Goal: Register for event/course

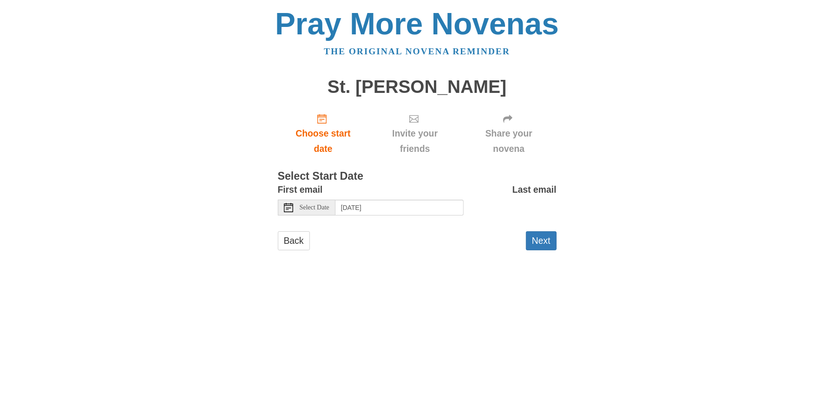
click at [294, 206] on div "Select Date" at bounding box center [307, 208] width 58 height 16
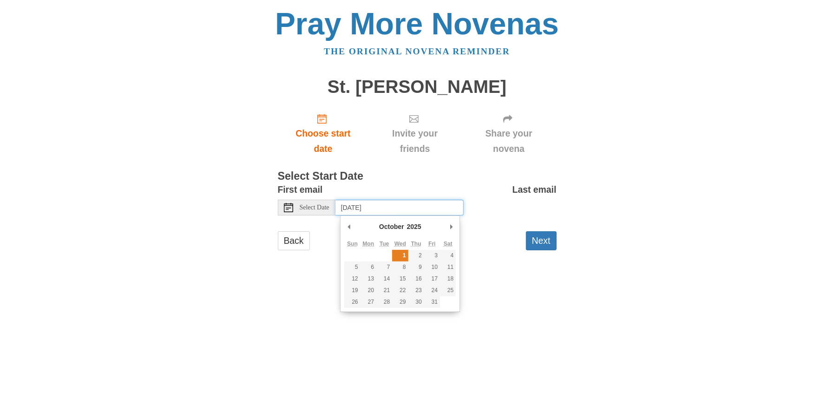
type input "Wednesday, October 1st"
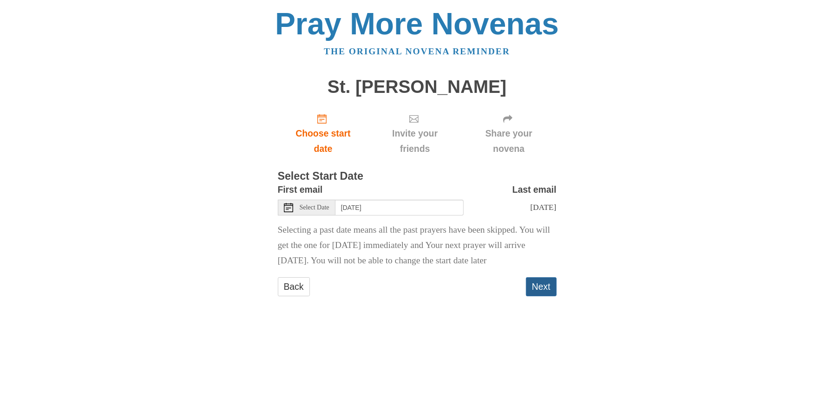
click at [537, 296] on button "Next" at bounding box center [541, 286] width 31 height 19
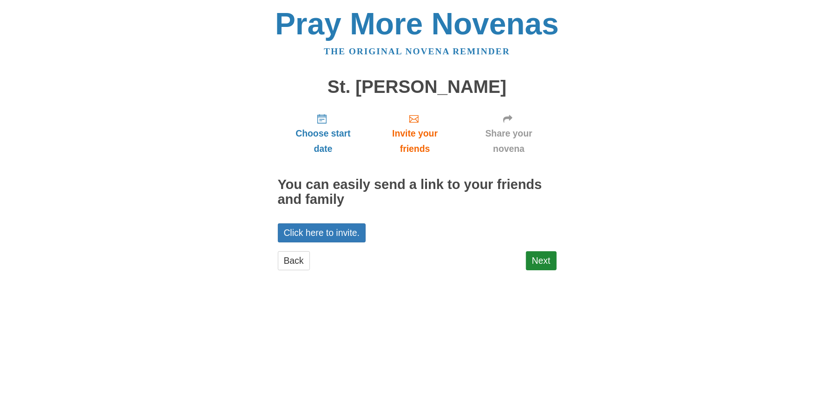
click at [524, 252] on div "Back Next" at bounding box center [417, 265] width 279 height 28
click at [557, 260] on div "Pray More Novenas The original novena reminder St. Joseph Novena Choose start d…" at bounding box center [416, 148] width 543 height 297
click at [551, 263] on link "Next" at bounding box center [541, 260] width 31 height 19
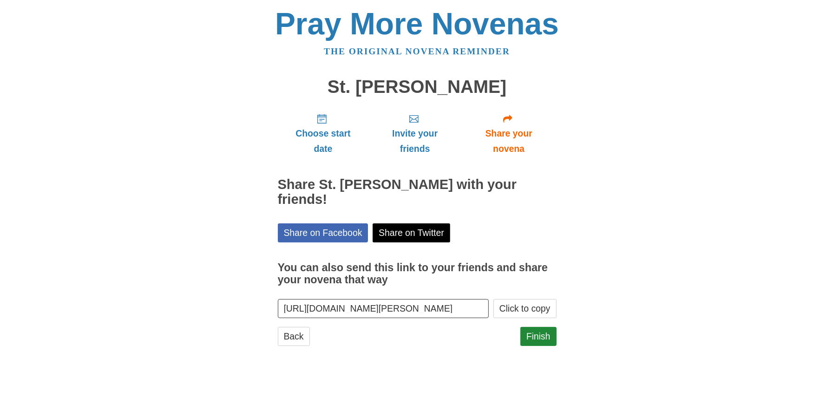
click at [544, 322] on div "Choose start date Invite your friends Share your novena Share St. [PERSON_NAME]…" at bounding box center [417, 230] width 279 height 249
click at [294, 231] on link "Share on Facebook" at bounding box center [323, 232] width 91 height 19
